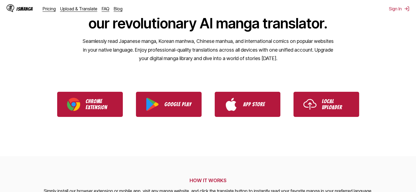
scroll to position [73, 0]
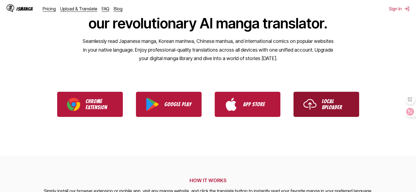
click at [321, 106] on link "Local Uploader" at bounding box center [326, 104] width 66 height 25
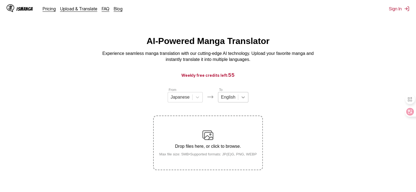
click at [246, 101] on div at bounding box center [243, 97] width 10 height 10
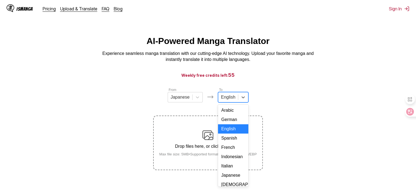
click at [318, 103] on section "From Japanese To 17 results available. Use Up and Down to choose options, press…" at bounding box center [207, 128] width 407 height 83
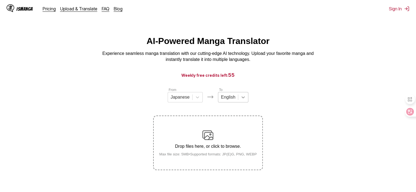
click at [244, 102] on div at bounding box center [243, 97] width 10 height 10
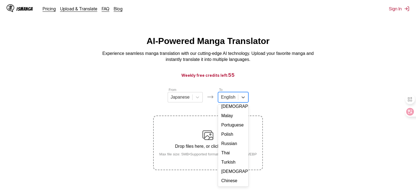
scroll to position [97, 0]
click at [310, 83] on main "AI-Powered Manga Translator Experience seamless manga translation with our cutt…" at bounding box center [208, 122] width 416 height 173
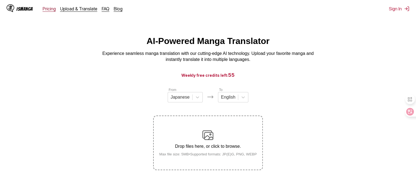
click at [49, 10] on link "Pricing" at bounding box center [49, 8] width 13 height 5
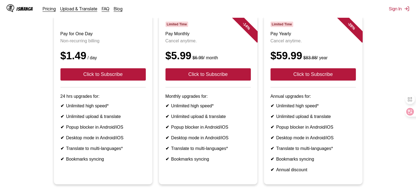
scroll to position [73, 0]
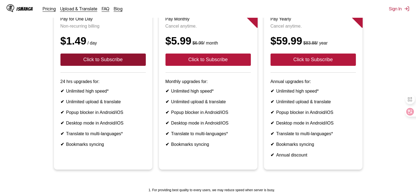
click at [119, 66] on button "Click to Subscribe" at bounding box center [102, 60] width 85 height 12
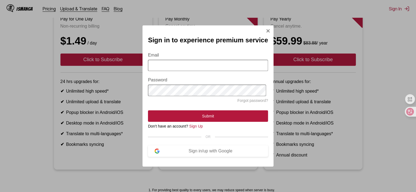
click at [174, 66] on input "Email" at bounding box center [208, 65] width 120 height 11
click at [190, 42] on h2 "Sign in to experience premium service" at bounding box center [208, 40] width 120 height 8
drag, startPoint x: 185, startPoint y: 68, endPoint x: 183, endPoint y: 65, distance: 3.3
click at [185, 68] on input "Email" at bounding box center [208, 65] width 120 height 11
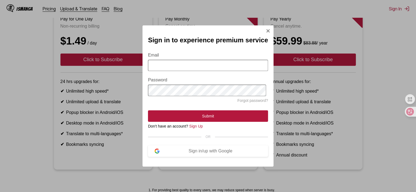
click at [183, 65] on input "Email" at bounding box center [208, 65] width 120 height 11
type input "**********"
drag, startPoint x: 194, startPoint y: 65, endPoint x: 138, endPoint y: 65, distance: 56.6
click at [138, 65] on div "**********" at bounding box center [208, 96] width 416 height 192
click at [198, 128] on link "Sign Up" at bounding box center [196, 126] width 14 height 4
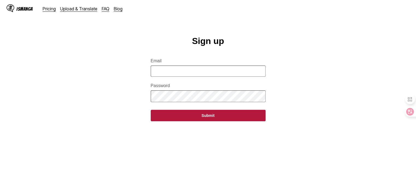
click at [192, 77] on input "Email" at bounding box center [208, 71] width 115 height 11
paste input "**********"
type input "**********"
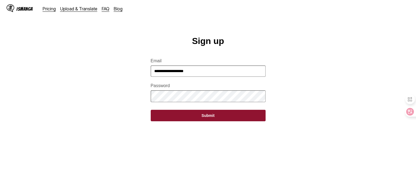
click at [201, 121] on button "Submit" at bounding box center [208, 115] width 115 height 11
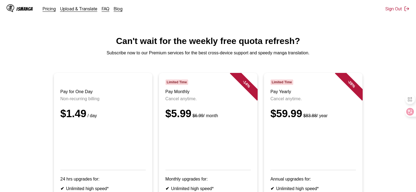
drag, startPoint x: 403, startPoint y: 0, endPoint x: 368, endPoint y: 95, distance: 101.1
click at [384, 106] on ul "Pay for One Day Non-recurring billing $1.49 / day 24 hrs upgrades for: ✔ Unlimi…" at bounding box center [207, 173] width 407 height 201
click at [29, 7] on div "IsManga" at bounding box center [24, 8] width 16 height 5
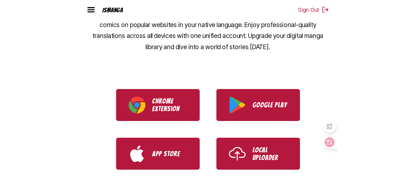
scroll to position [146, 0]
